Goal: Transaction & Acquisition: Download file/media

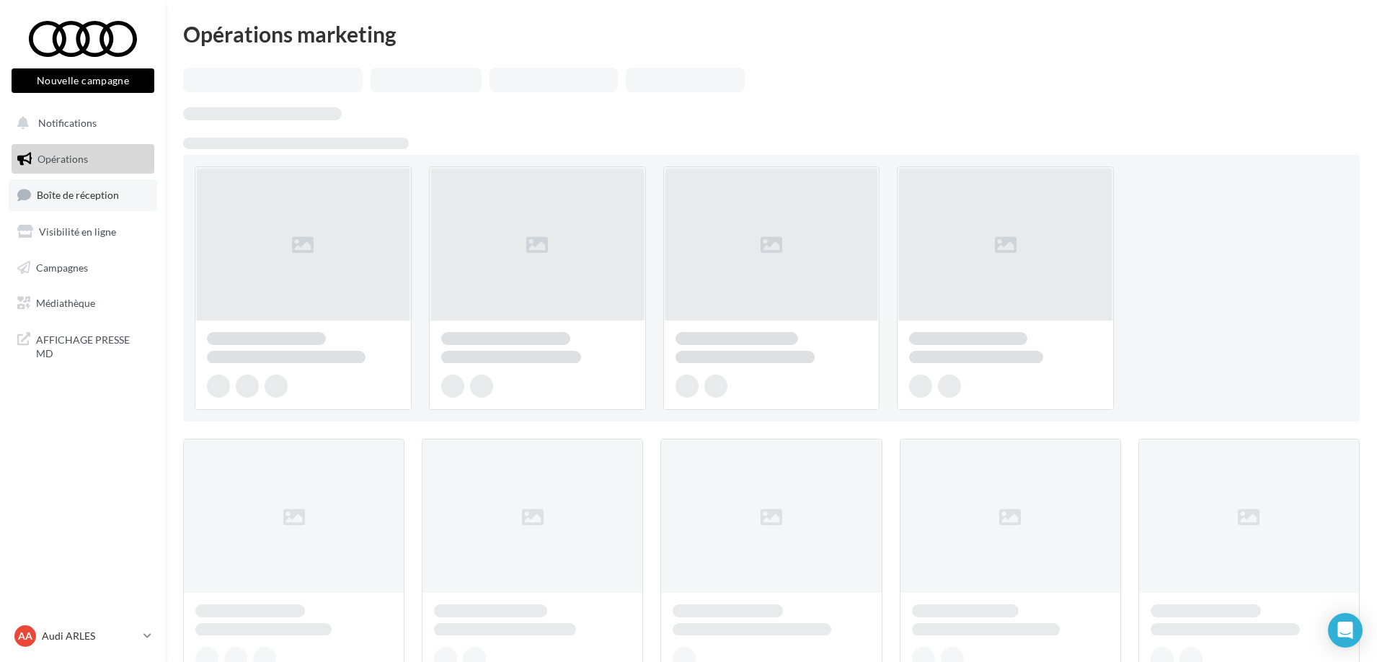
click at [76, 199] on span "Boîte de réception" at bounding box center [78, 195] width 82 height 12
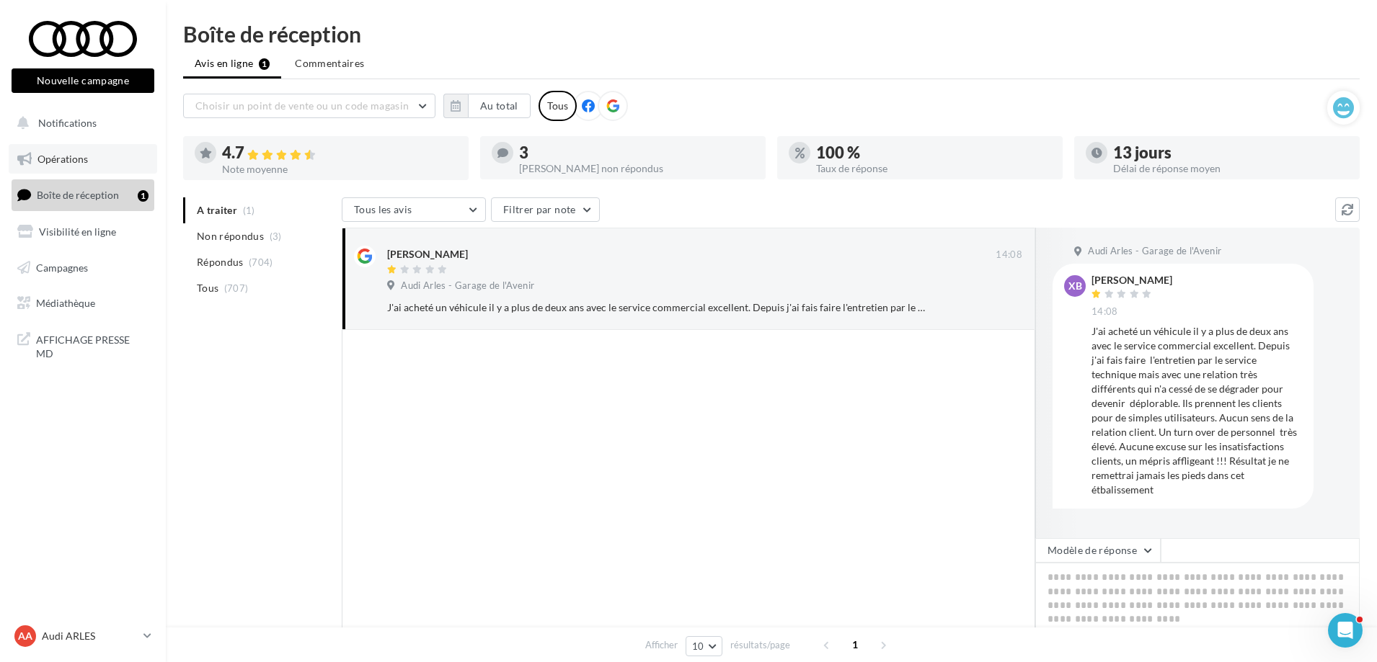
click at [59, 165] on link "Opérations" at bounding box center [83, 159] width 148 height 30
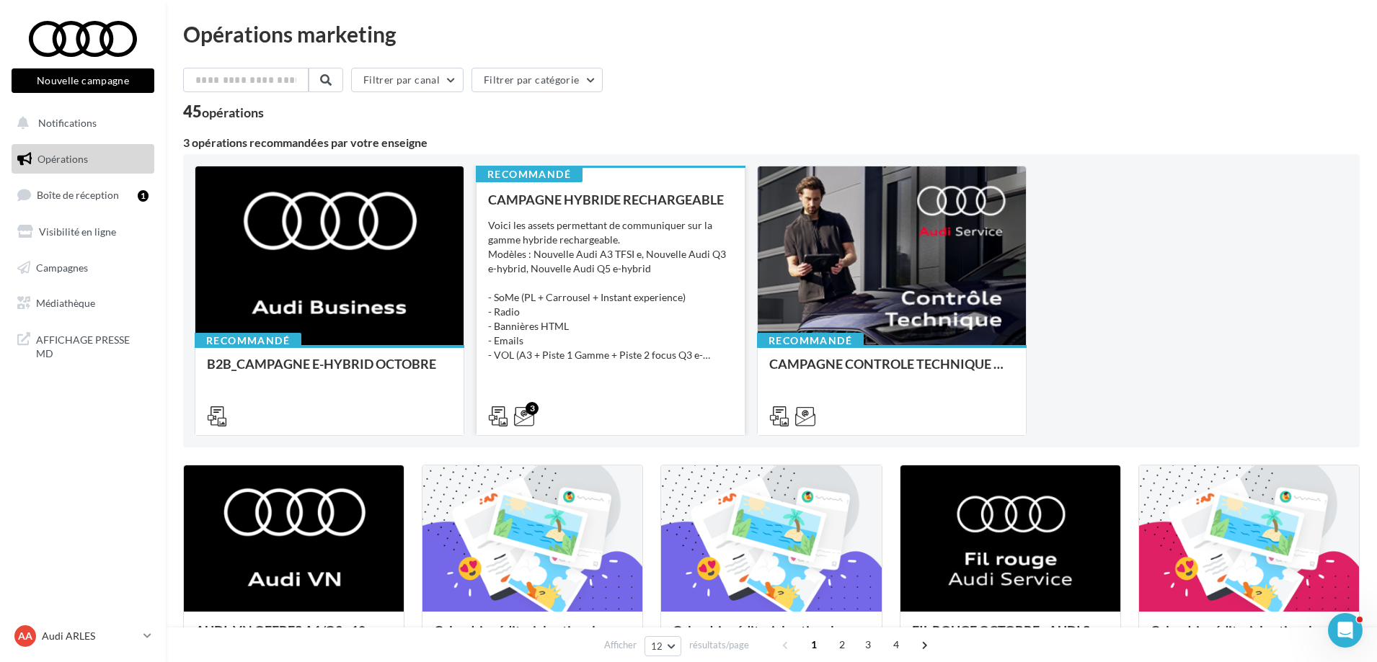
click at [705, 288] on div "Voici les assets permettant de communiquer sur la gamme hybride rechargeable. M…" at bounding box center [610, 290] width 245 height 144
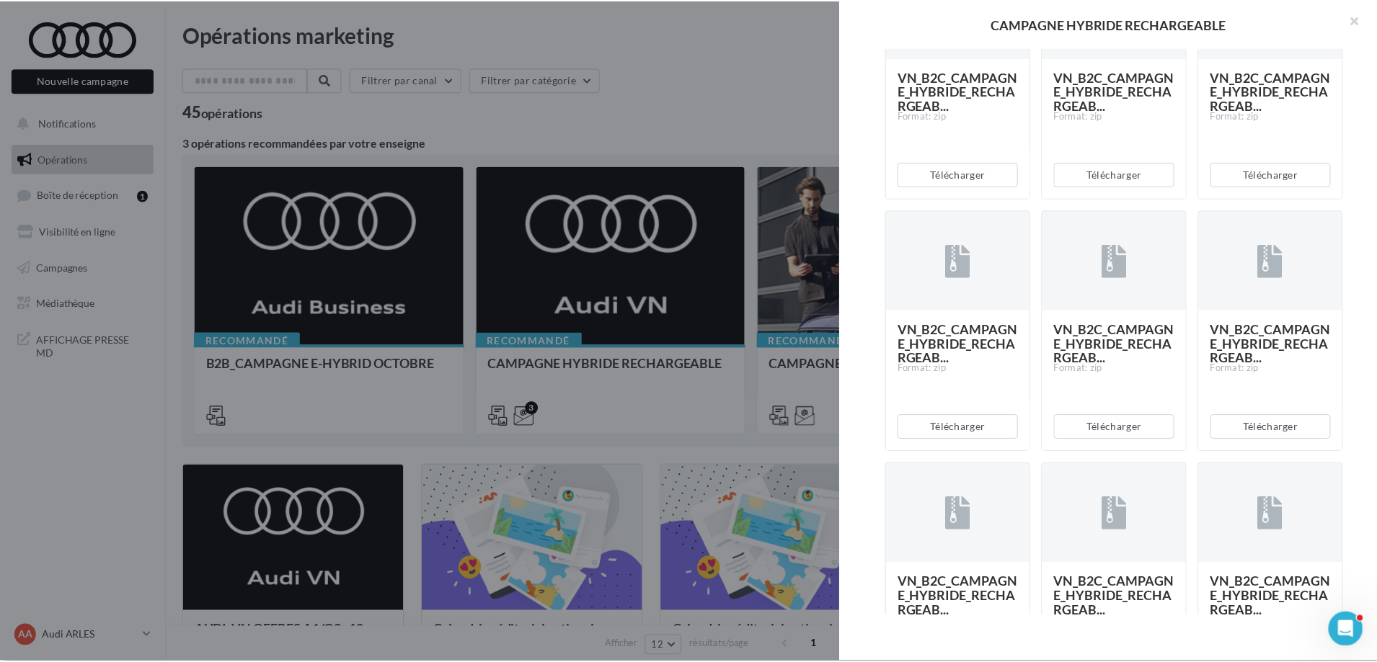
scroll to position [1081, 0]
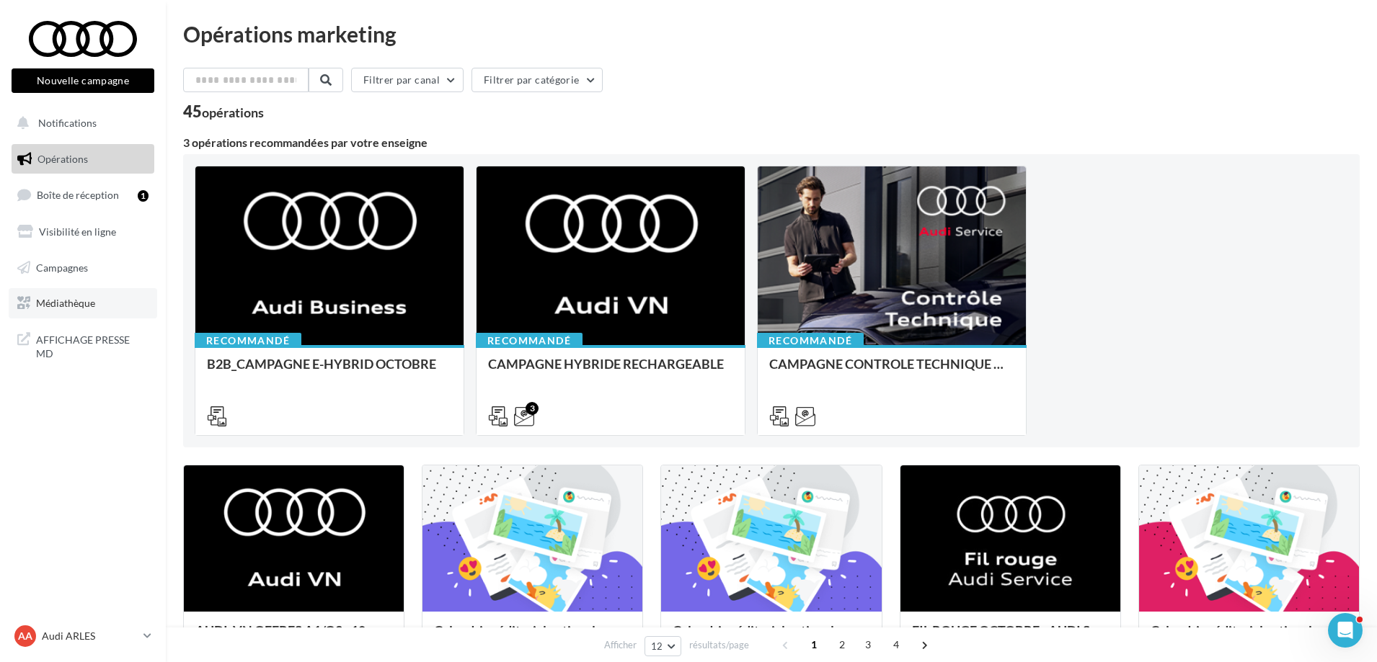
click at [72, 290] on link "Médiathèque" at bounding box center [83, 303] width 148 height 30
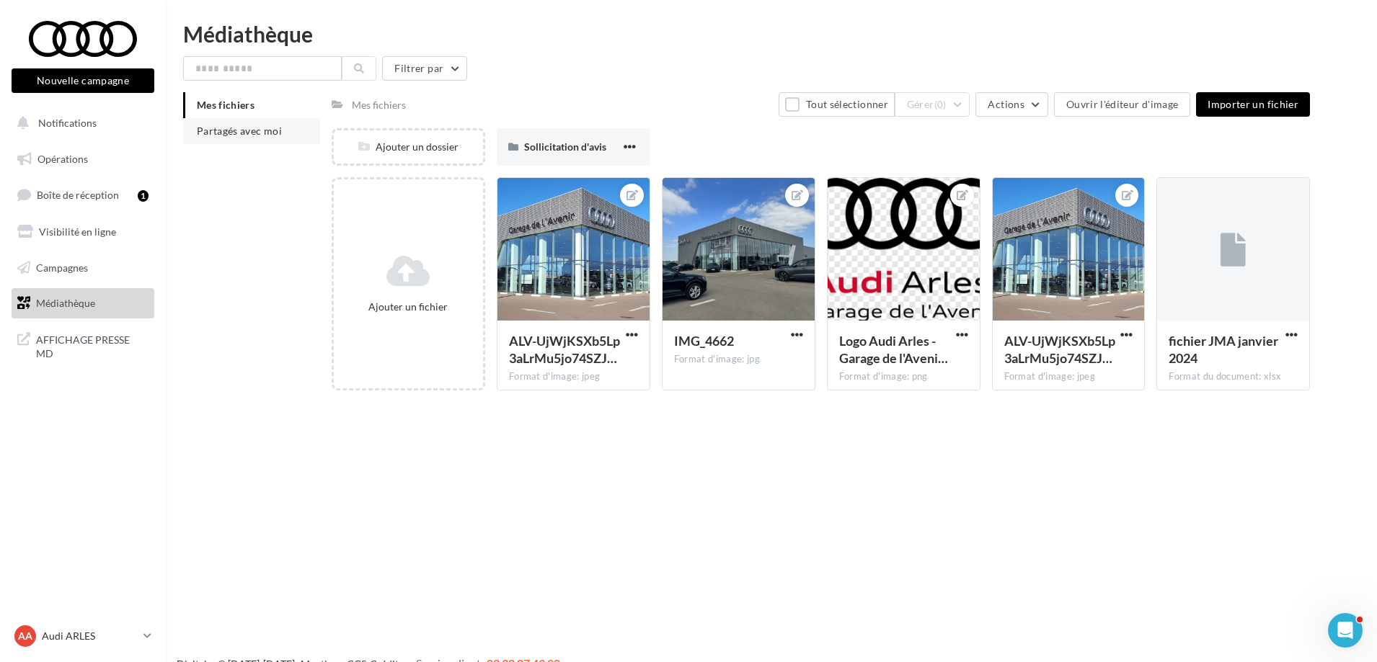
click at [256, 141] on li "Partagés avec moi" at bounding box center [251, 131] width 137 height 26
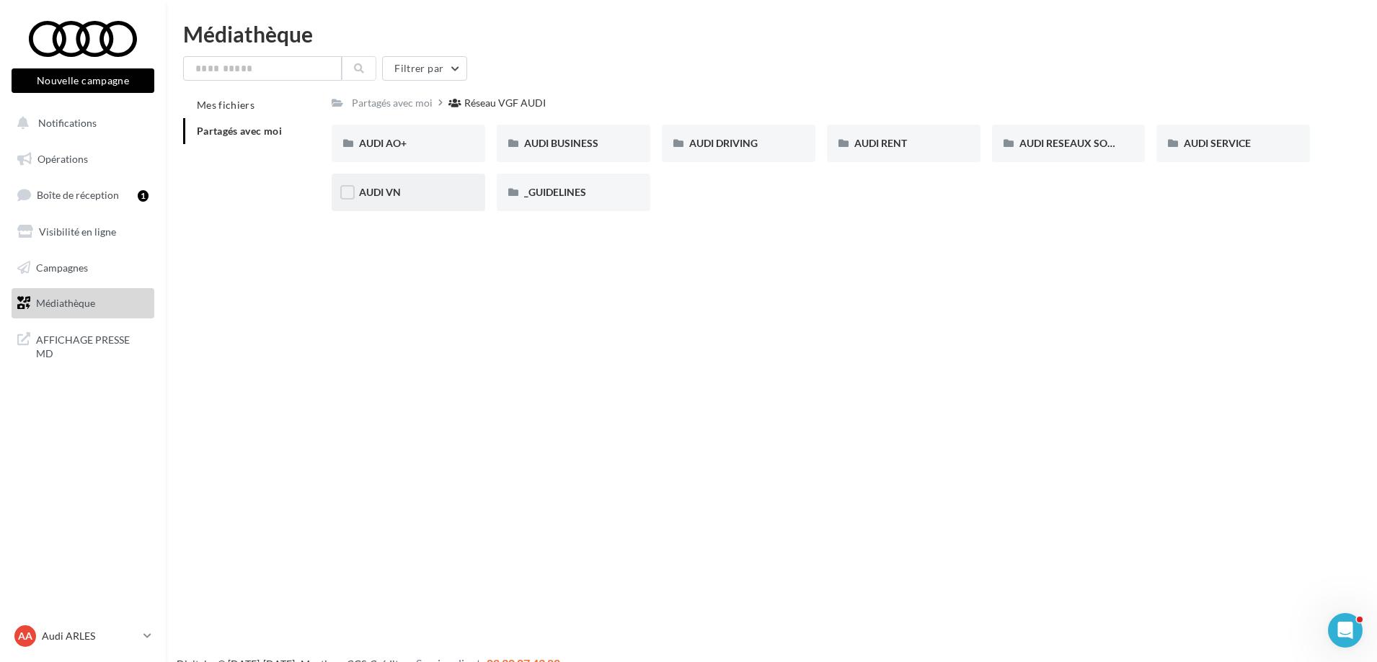
click at [404, 204] on div "AUDI VN" at bounding box center [409, 192] width 154 height 37
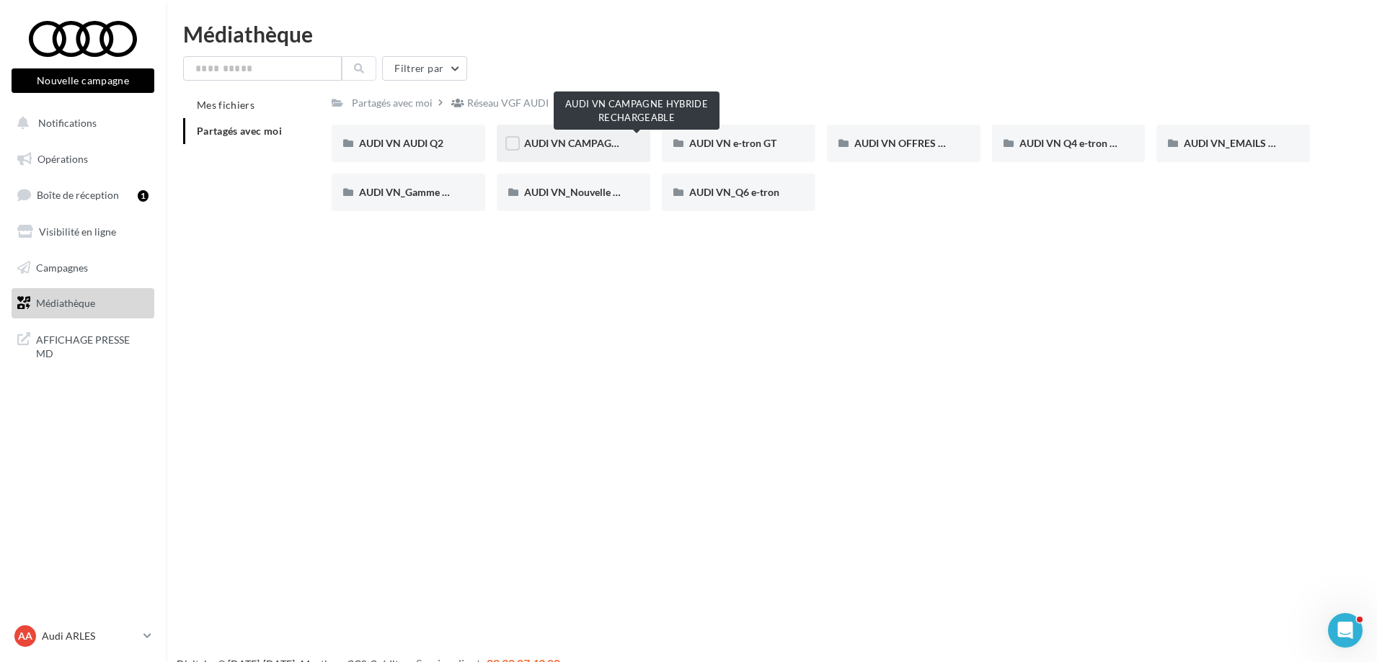
click at [557, 139] on span "AUDI VN CAMPAGNE HYBRIDE RECHARGEABLE" at bounding box center [637, 143] width 226 height 12
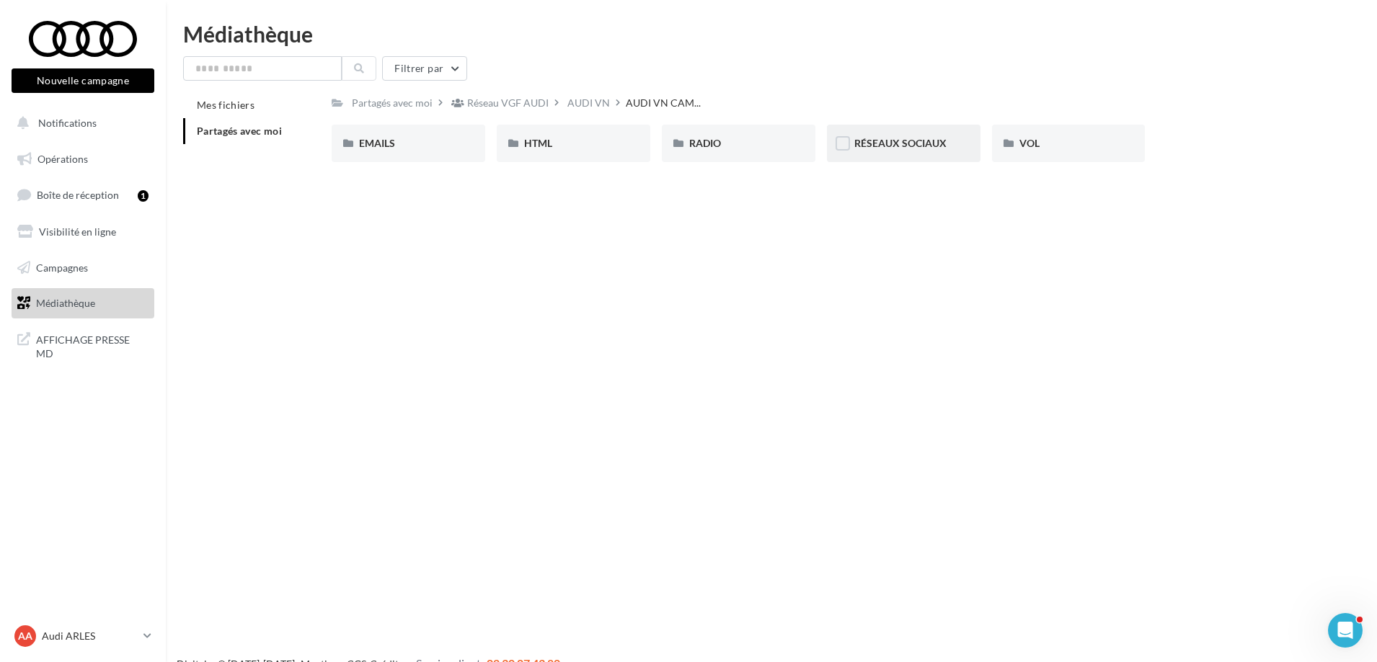
click at [880, 153] on div "RÉSEAUX SOCIAUX" at bounding box center [904, 143] width 154 height 37
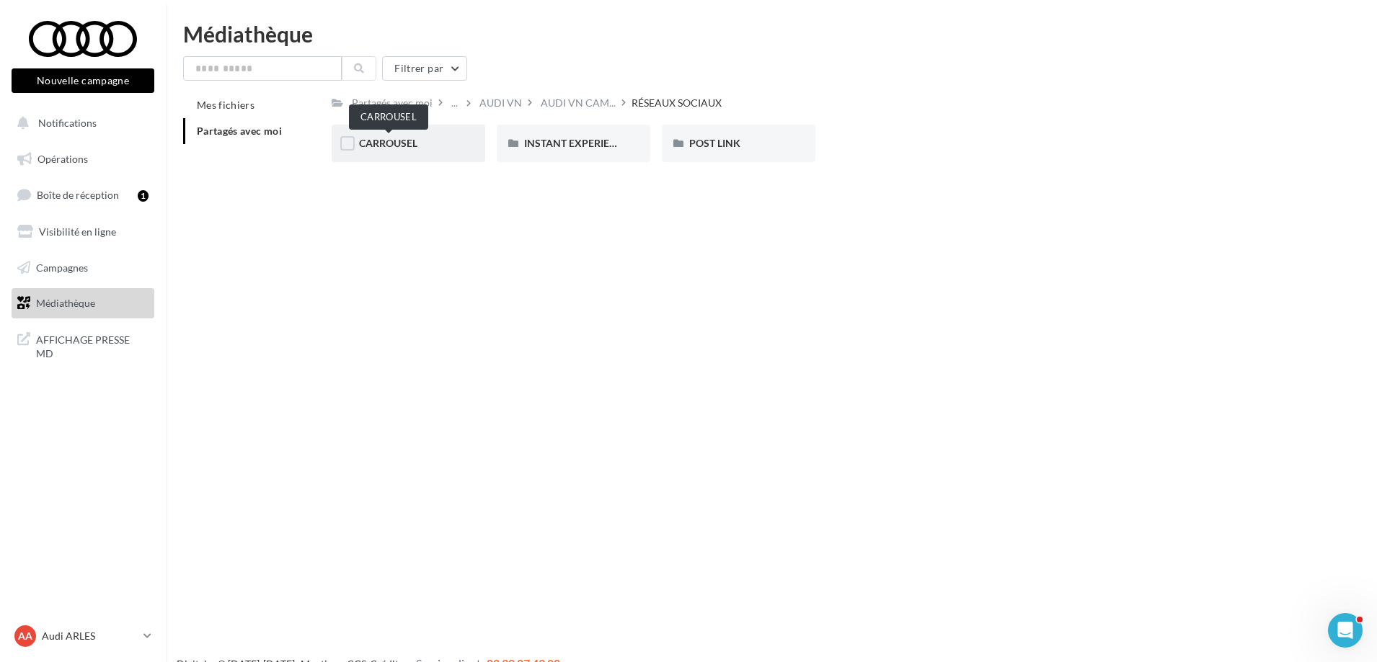
click at [412, 146] on span "CARROUSEL" at bounding box center [388, 143] width 58 height 12
click at [540, 146] on span "Q3 e-hybrid" at bounding box center [551, 143] width 54 height 12
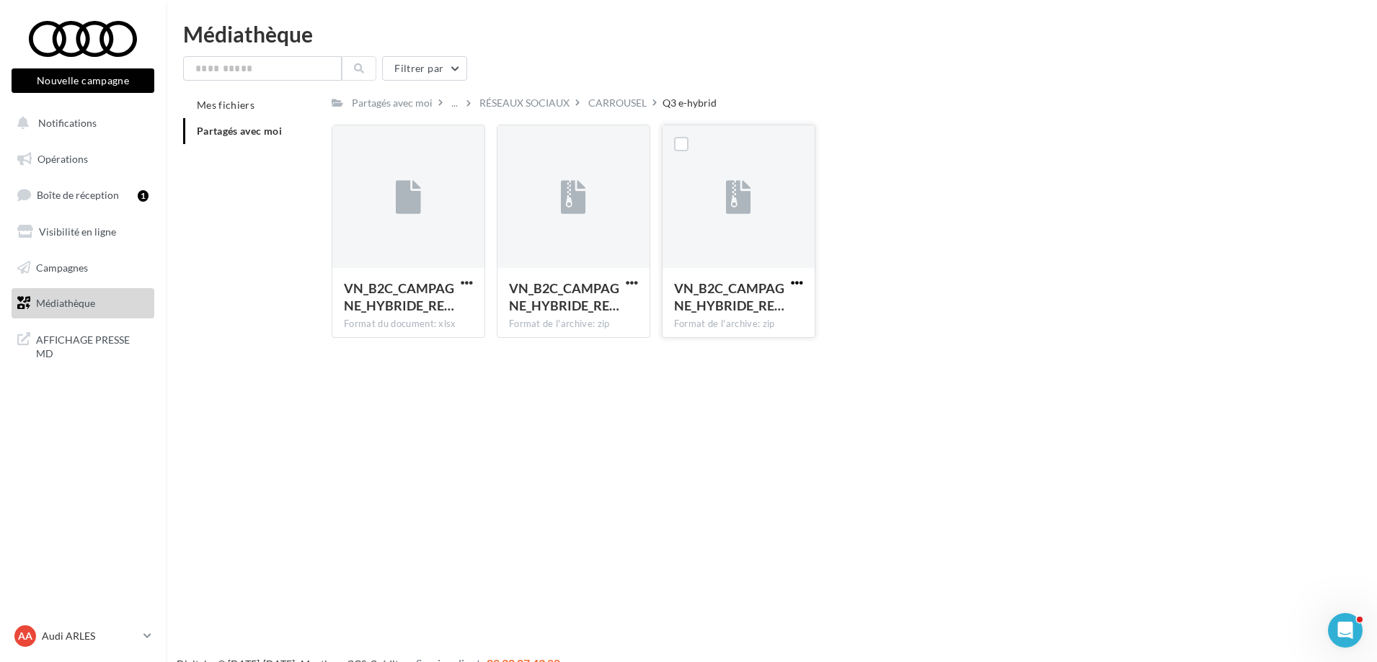
click at [795, 277] on span "button" at bounding box center [797, 283] width 12 height 12
click at [703, 315] on button "Télécharger" at bounding box center [734, 311] width 144 height 37
click at [522, 99] on div "RÉSEAUX SOCIAUX" at bounding box center [524, 103] width 90 height 14
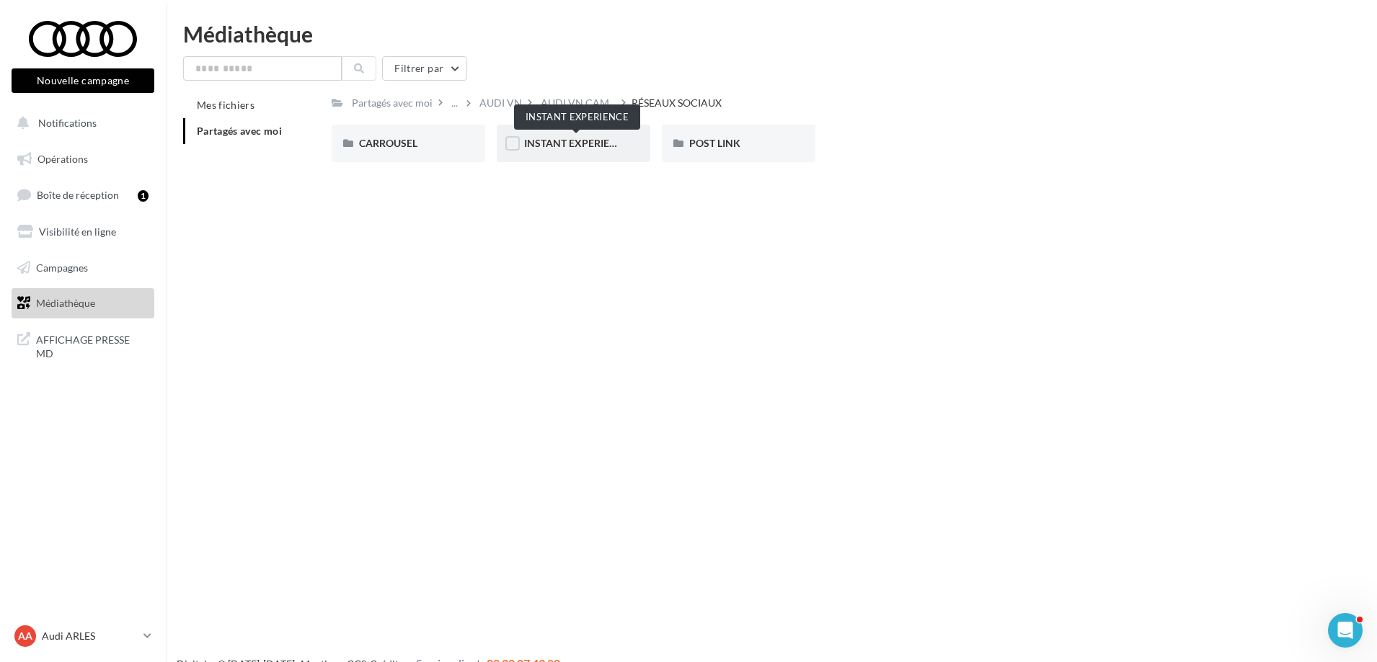
click at [597, 146] on span "INSTANT EXPERIENCE" at bounding box center [576, 143] width 105 height 12
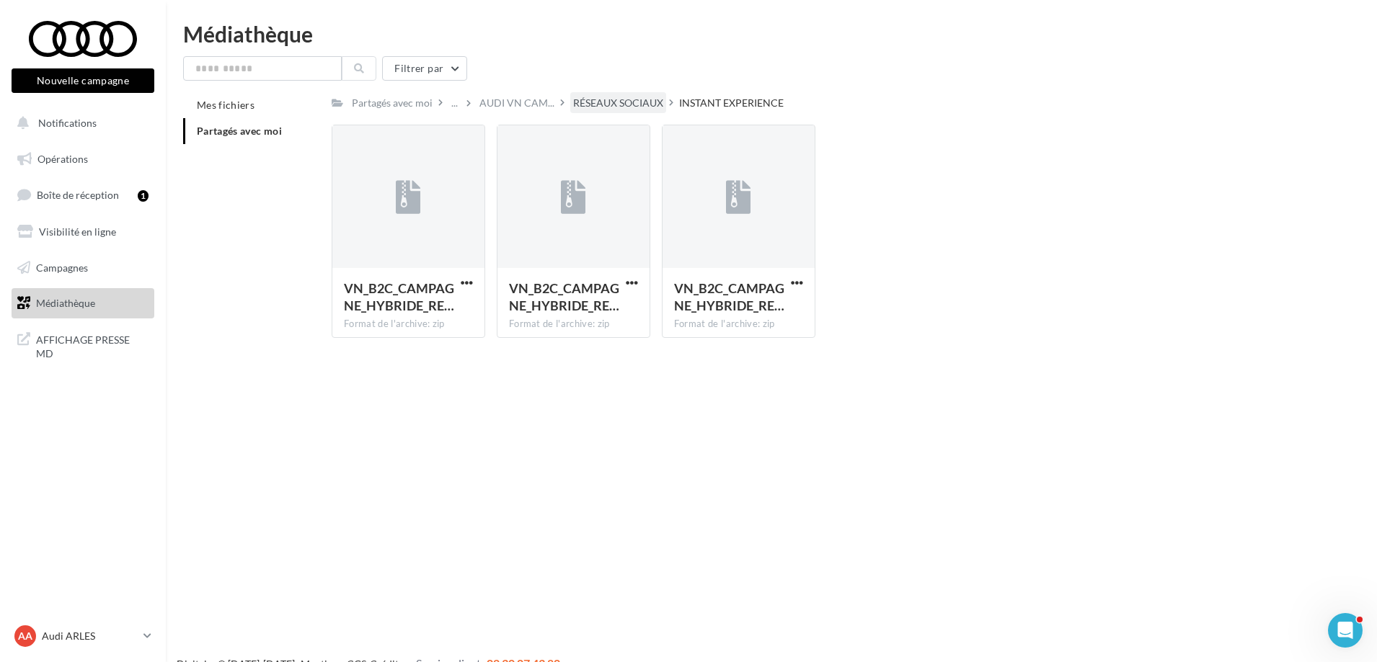
click at [598, 101] on div "RÉSEAUX SOCIAUX" at bounding box center [618, 103] width 90 height 14
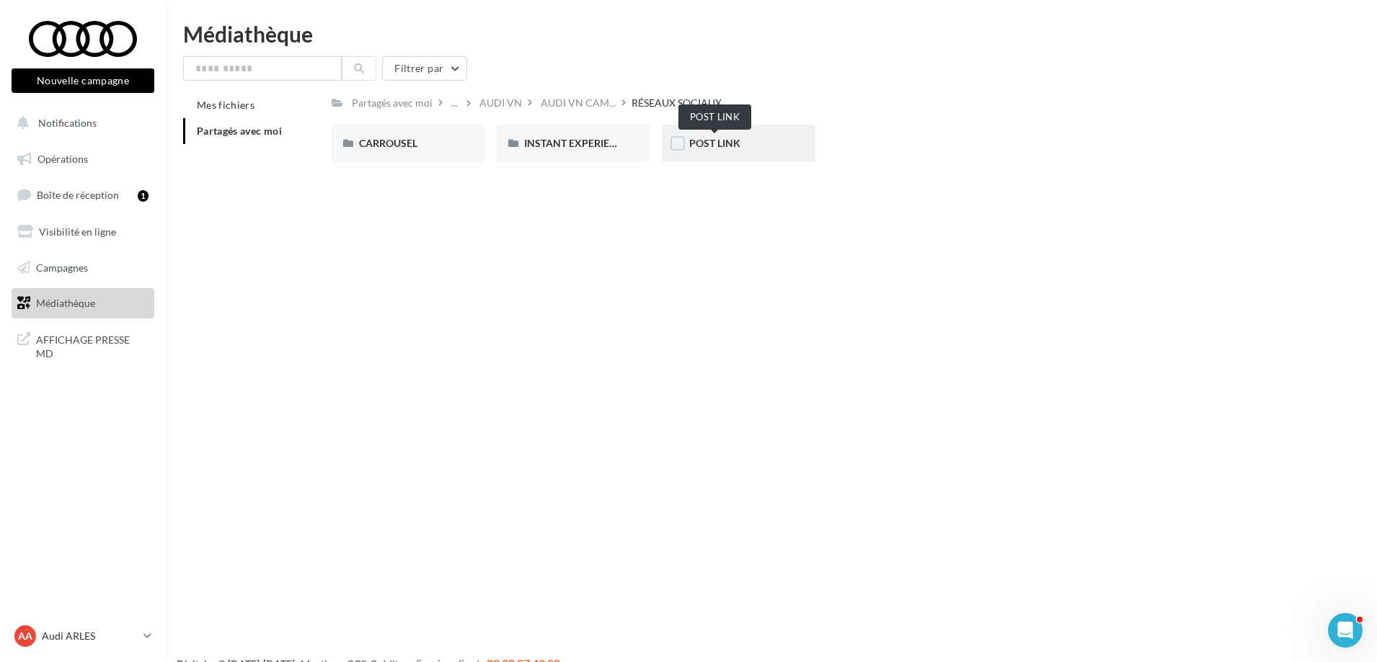
click at [698, 143] on span "POST LINK" at bounding box center [714, 143] width 51 height 12
click at [628, 107] on div "RÉSEAUX SOCIAUX" at bounding box center [618, 103] width 90 height 14
click at [554, 146] on span "INSTANT EXPERIENCE" at bounding box center [576, 143] width 105 height 12
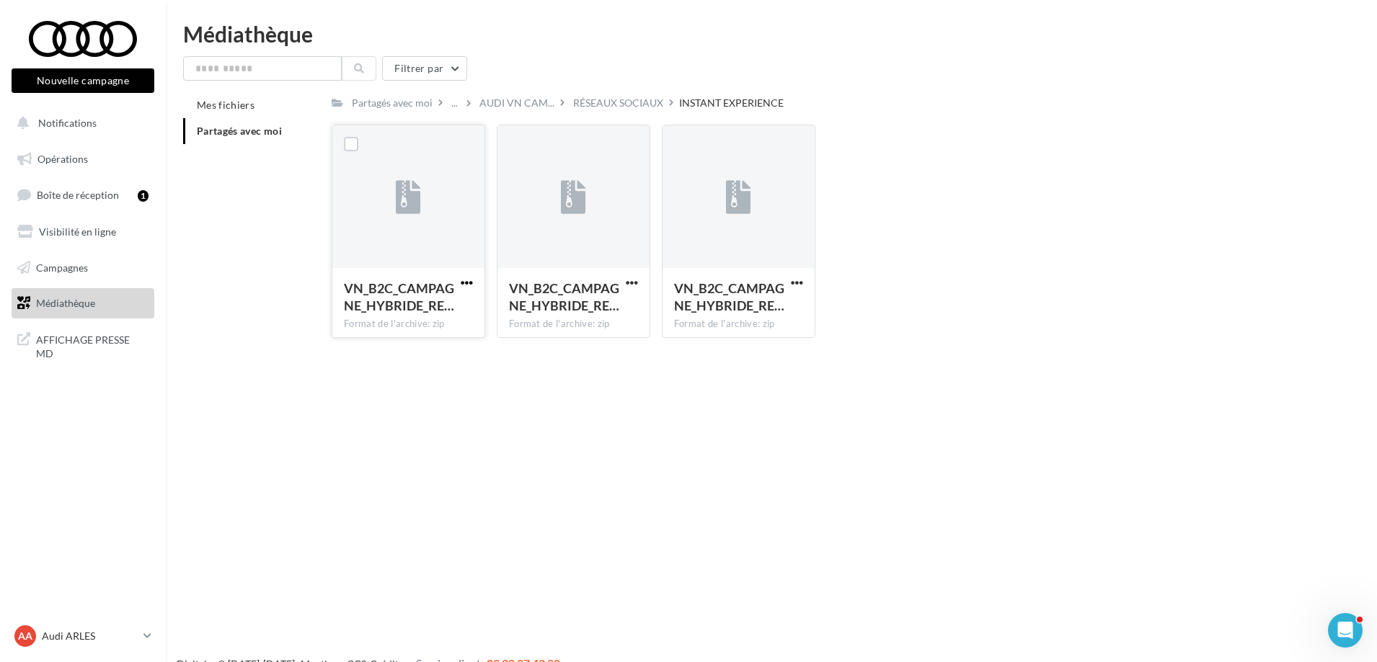
click at [471, 278] on span "button" at bounding box center [467, 283] width 12 height 12
click at [401, 311] on button "Télécharger" at bounding box center [404, 311] width 144 height 37
click at [89, 159] on link "Opérations" at bounding box center [83, 159] width 148 height 30
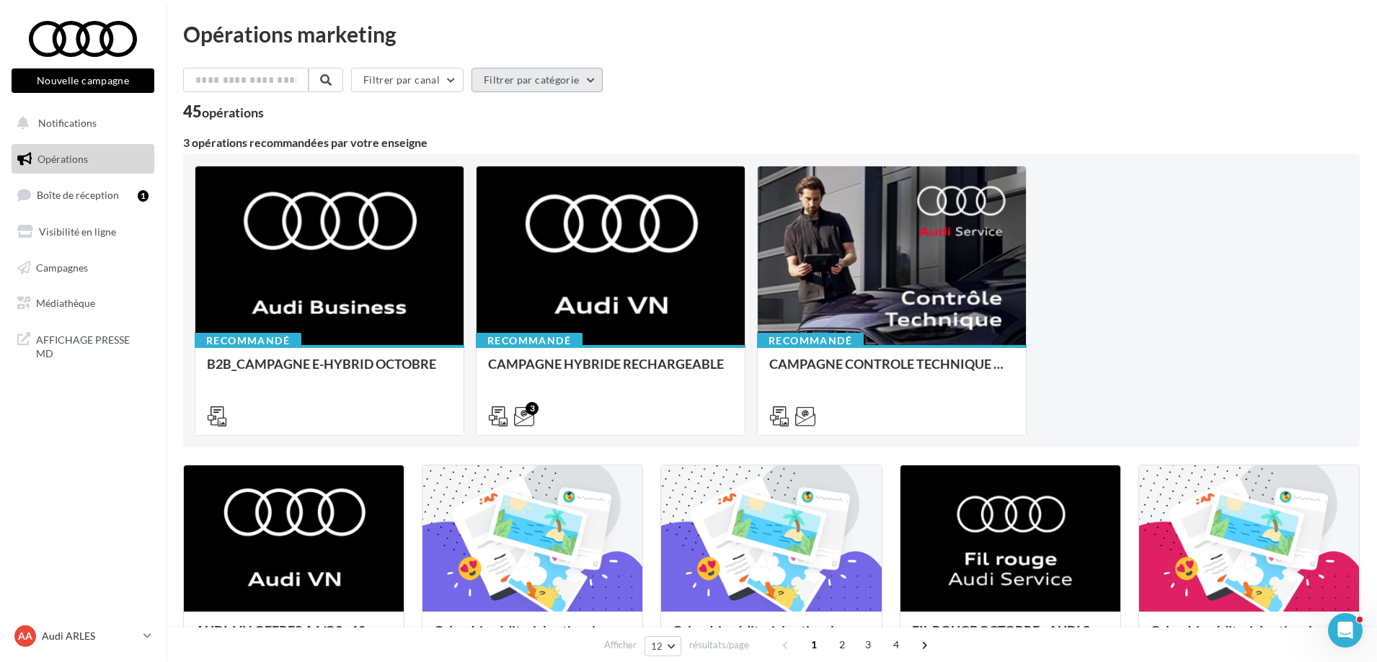
click at [557, 85] on button "Filtrer par catégorie" at bounding box center [536, 80] width 131 height 25
click at [513, 154] on div "Réseaux sociaux" at bounding box center [540, 150] width 73 height 14
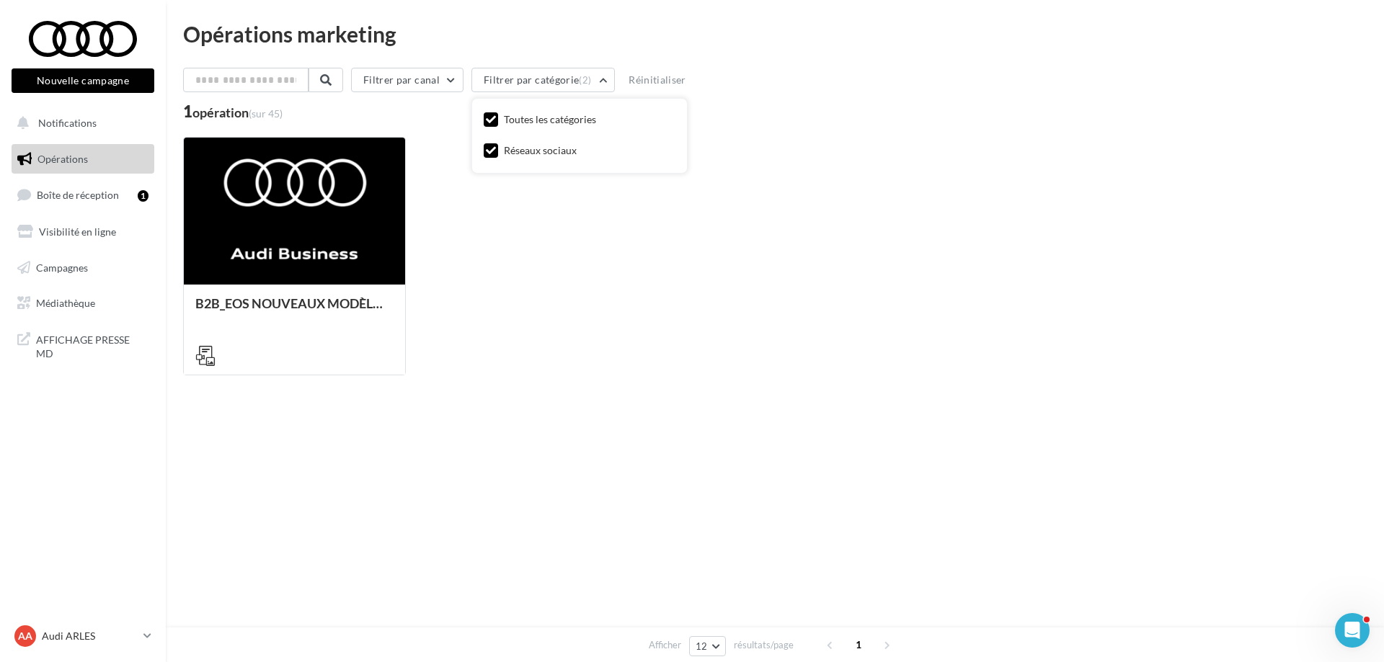
click at [528, 111] on div "Toutes les catégories" at bounding box center [580, 120] width 192 height 20
click at [528, 121] on div "Toutes les catégories" at bounding box center [550, 119] width 92 height 14
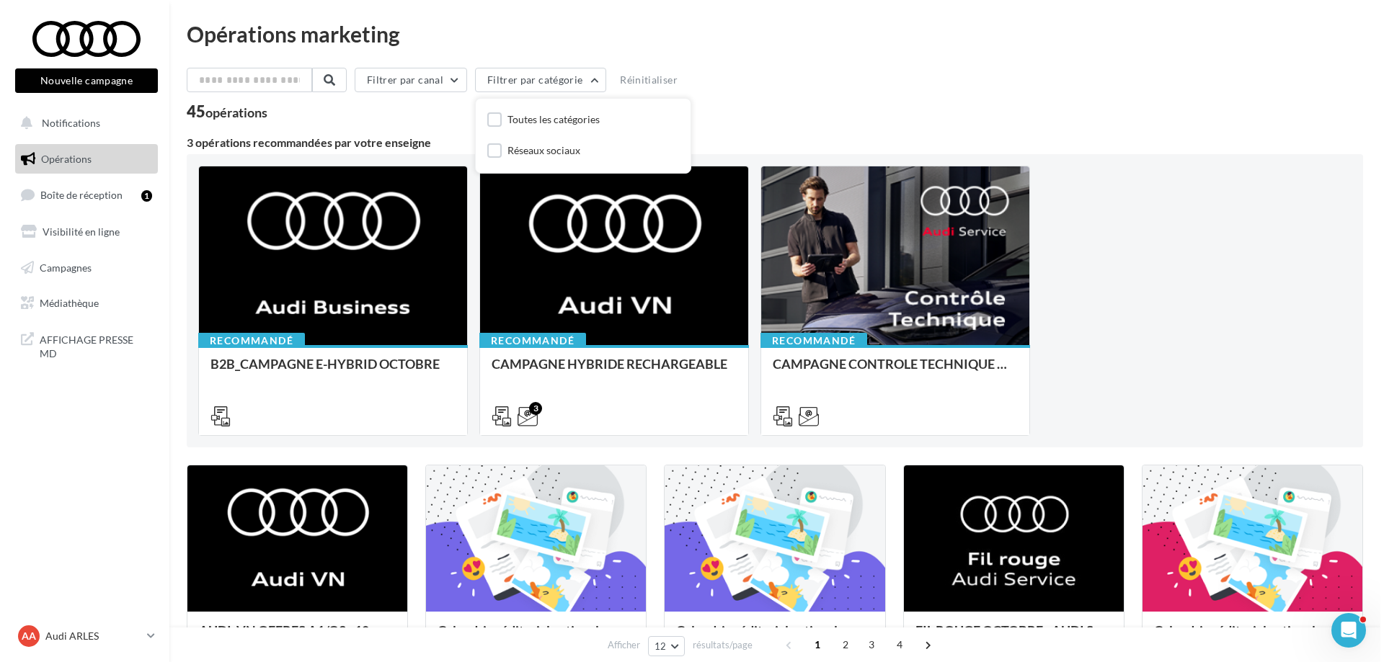
scroll to position [288, 0]
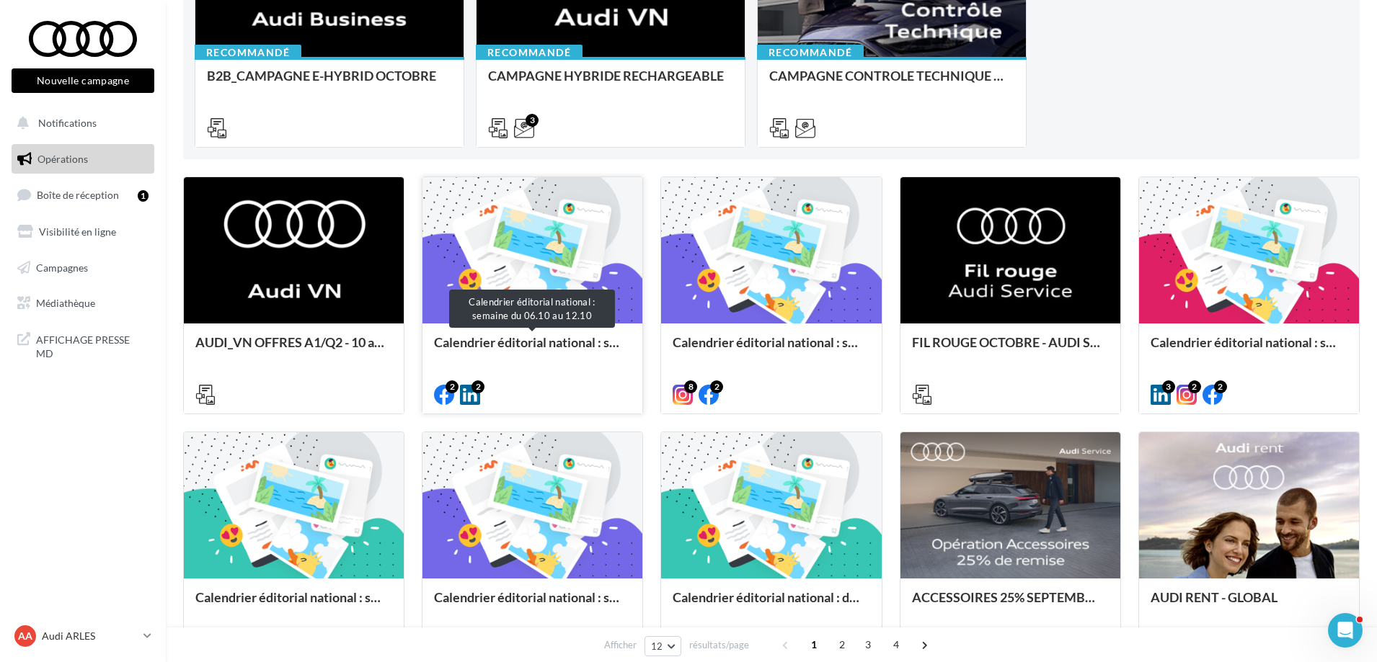
click at [564, 339] on div "Calendrier éditorial national : semaine du 06.10 au 12.10" at bounding box center [532, 349] width 197 height 29
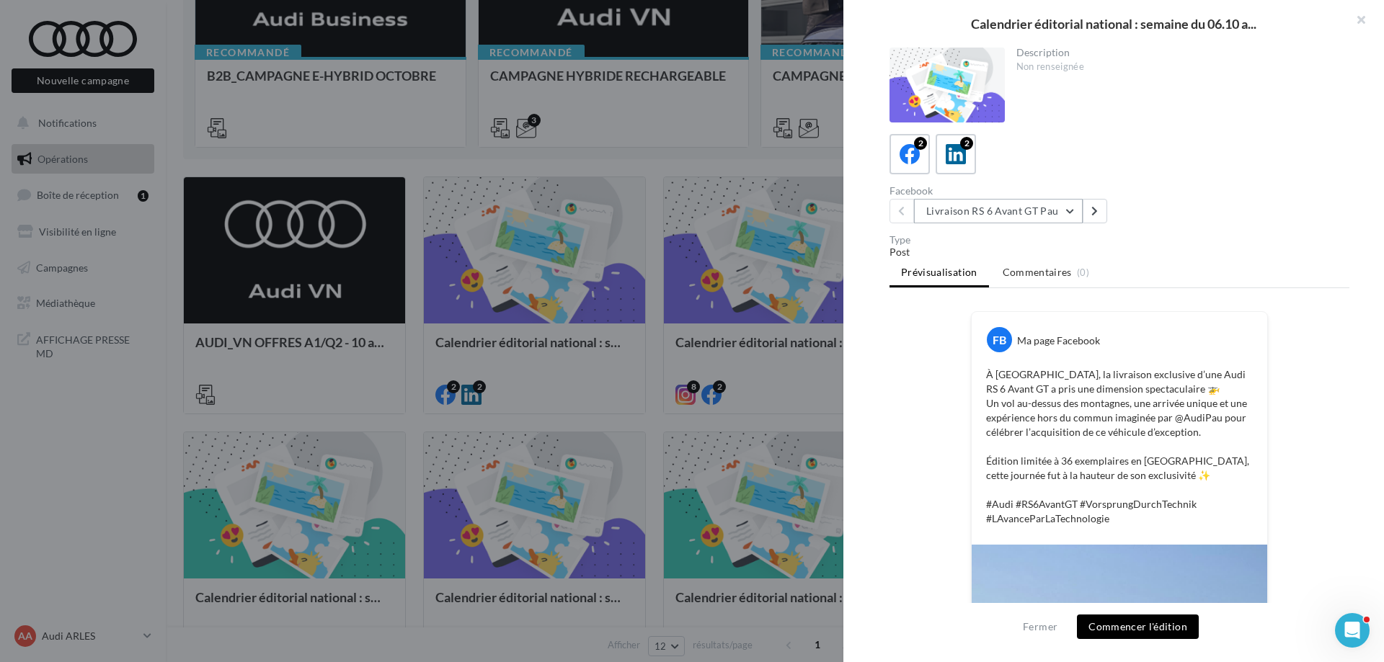
click at [1045, 206] on button "Livraison RS 6 Avant GT Pau" at bounding box center [998, 211] width 169 height 25
click at [1234, 215] on div "Facebook Livraison RS 6 Avant GT Pau Livraison RS 6 Avant GT Pau Livraison RS 6…" at bounding box center [1124, 204] width 471 height 37
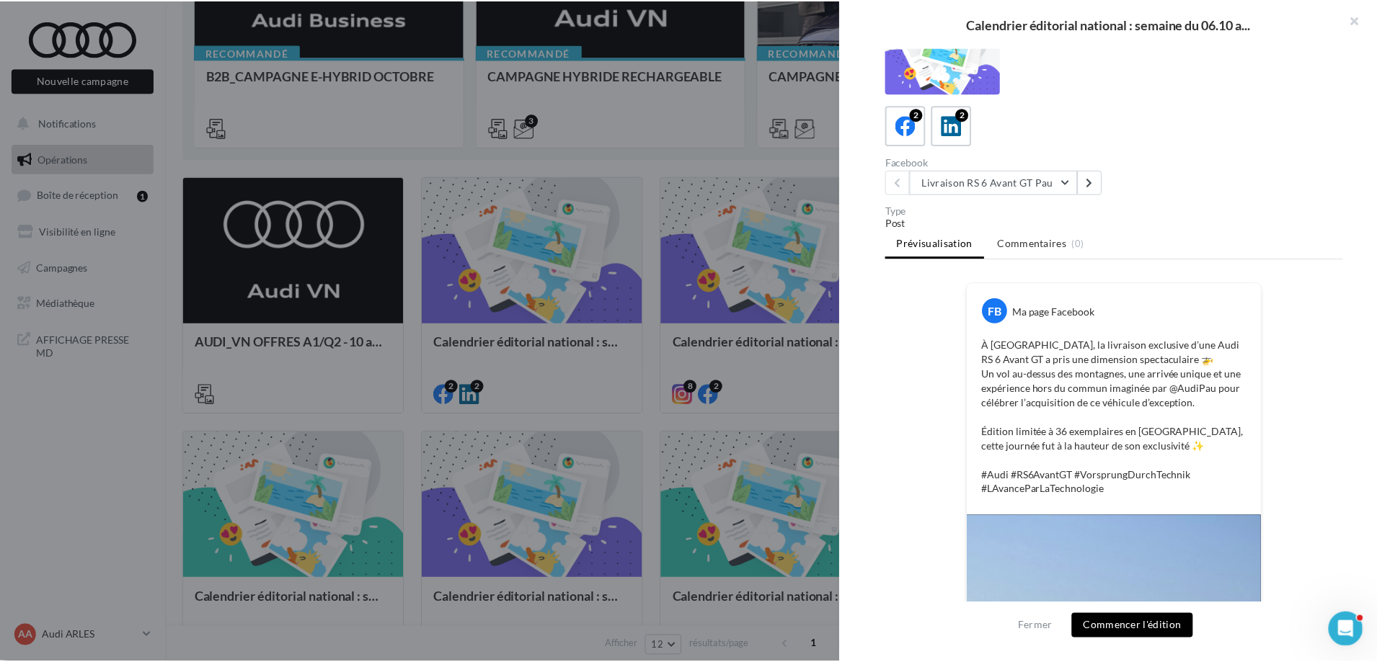
scroll to position [0, 0]
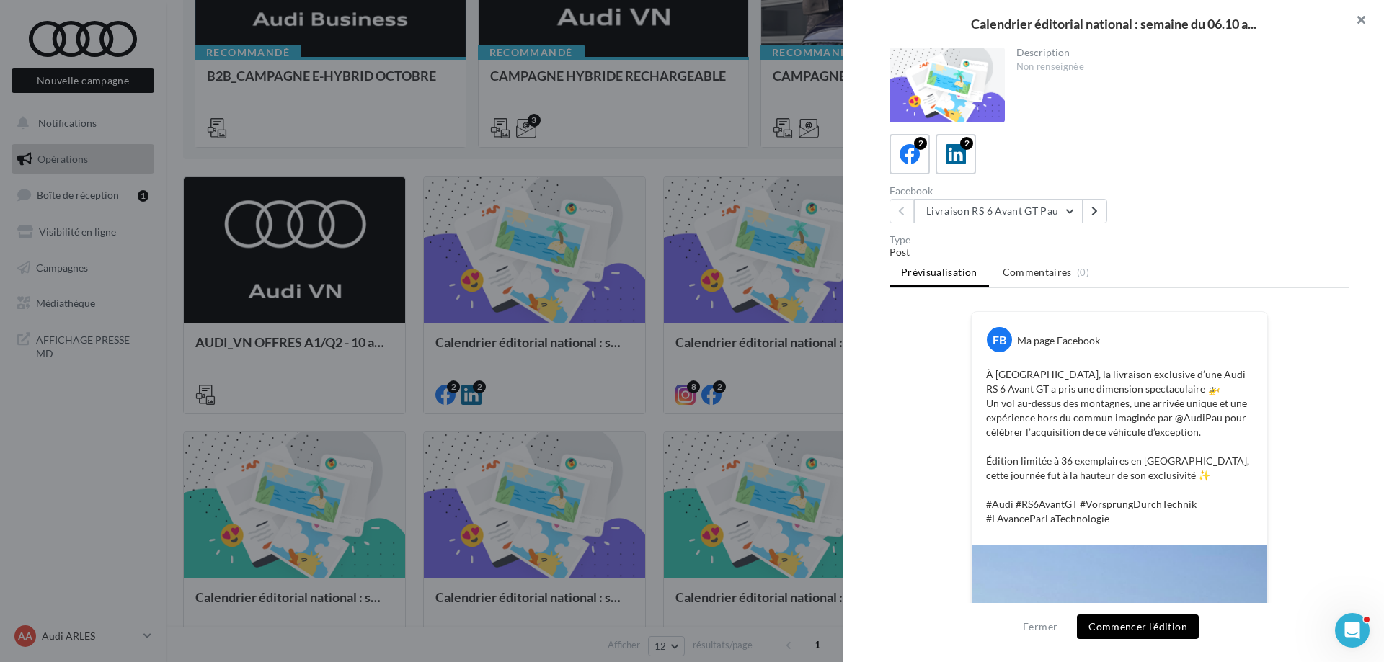
click at [1358, 25] on button "button" at bounding box center [1355, 21] width 58 height 43
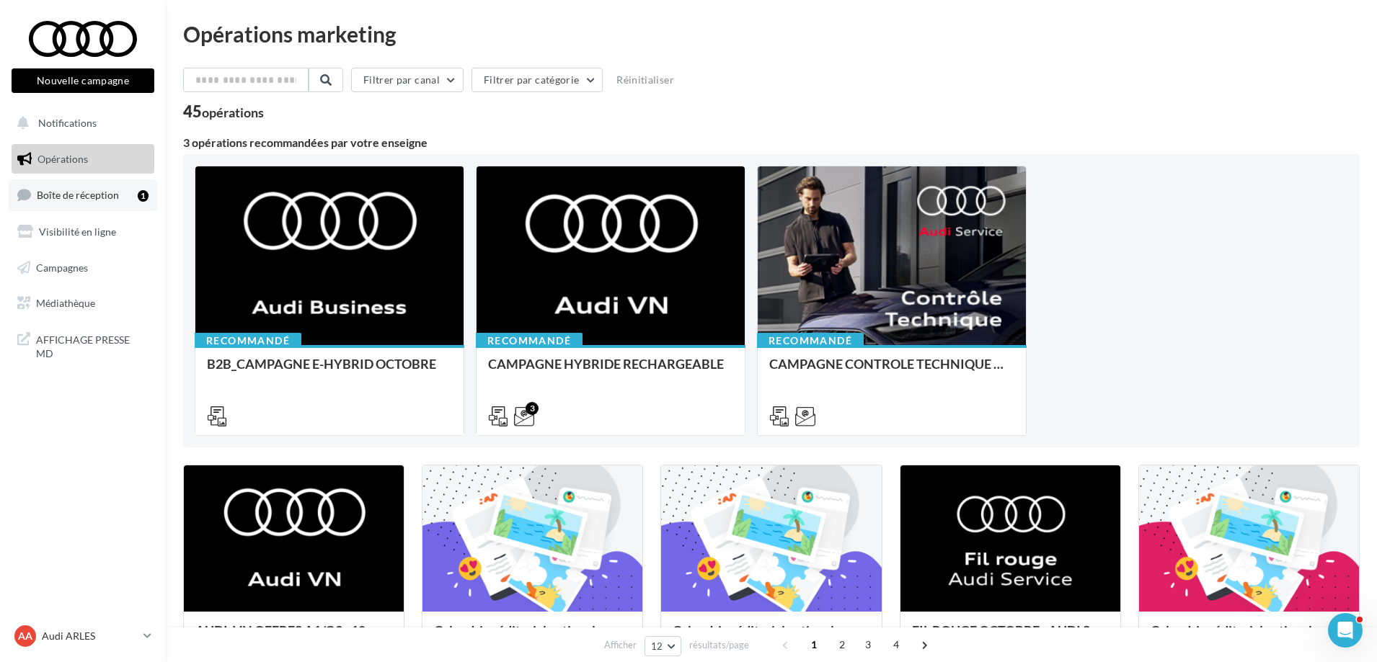
click at [77, 191] on span "Boîte de réception" at bounding box center [78, 195] width 82 height 12
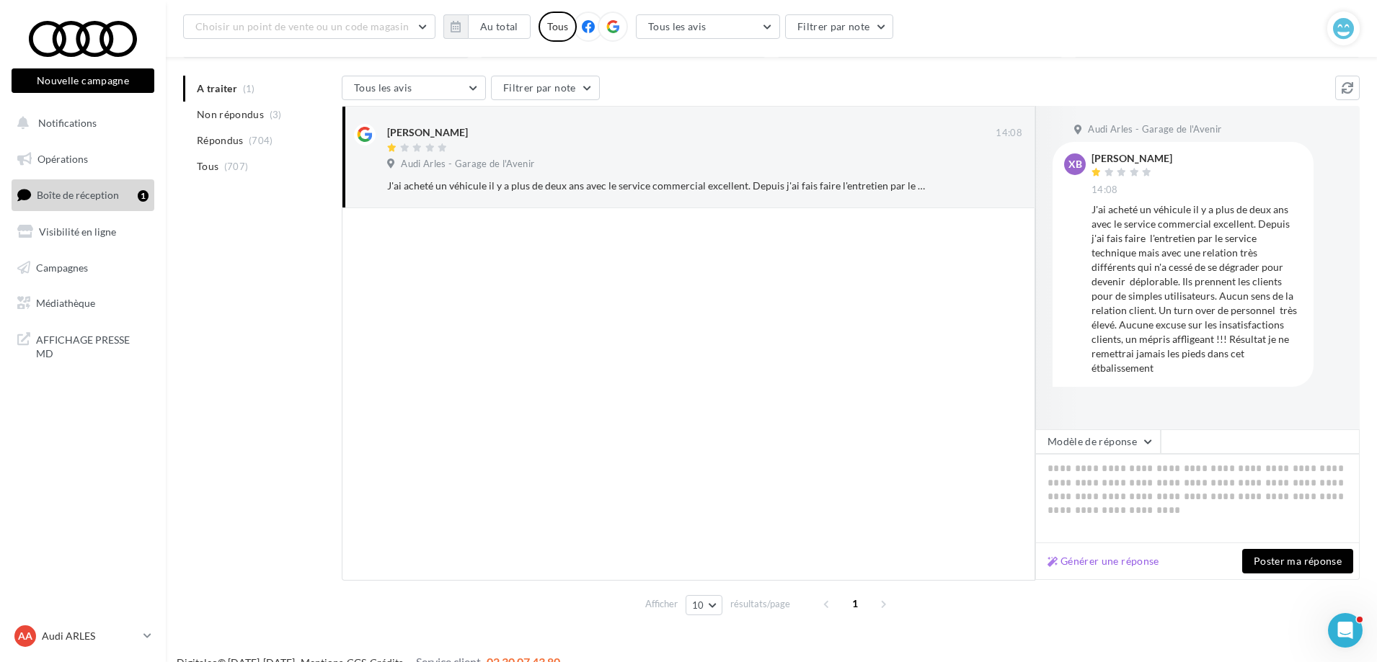
scroll to position [134, 0]
